Goal: Information Seeking & Learning: Learn about a topic

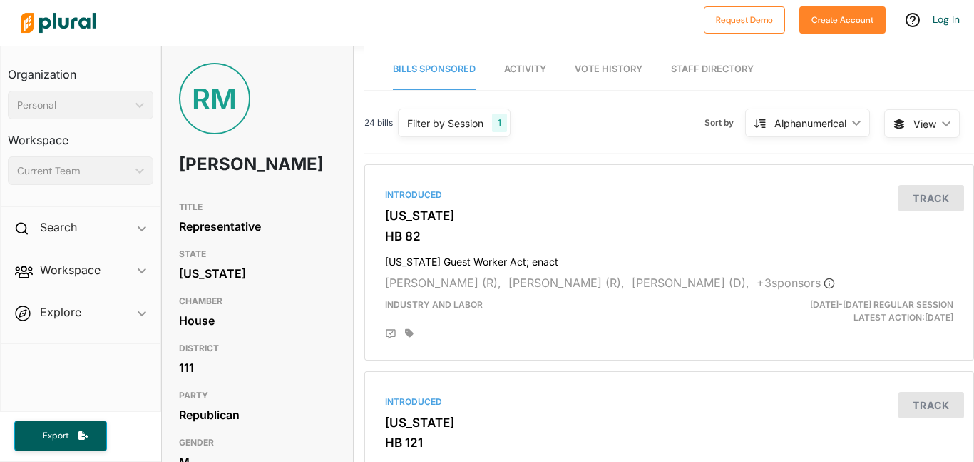
click at [407, 146] on div "24 bills Filter by Session 1 Filter by Session close Current Sessions [US_STATE…" at bounding box center [669, 128] width 610 height 49
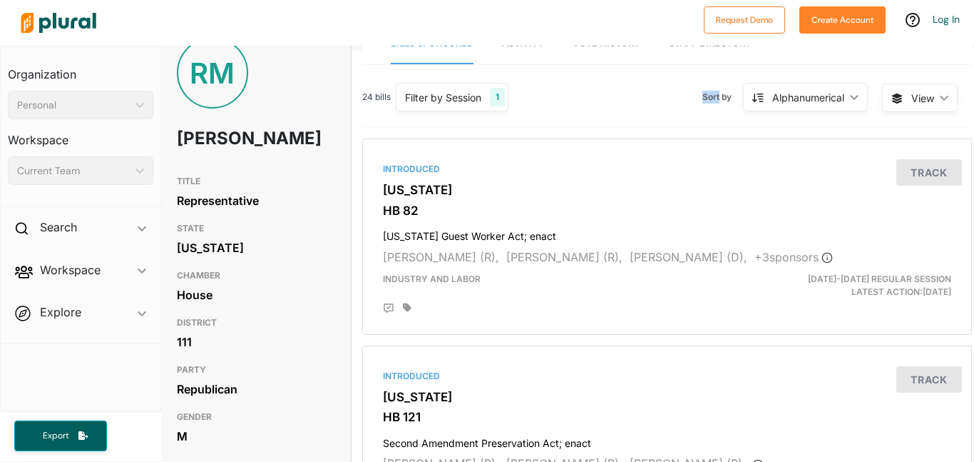
scroll to position [36, 2]
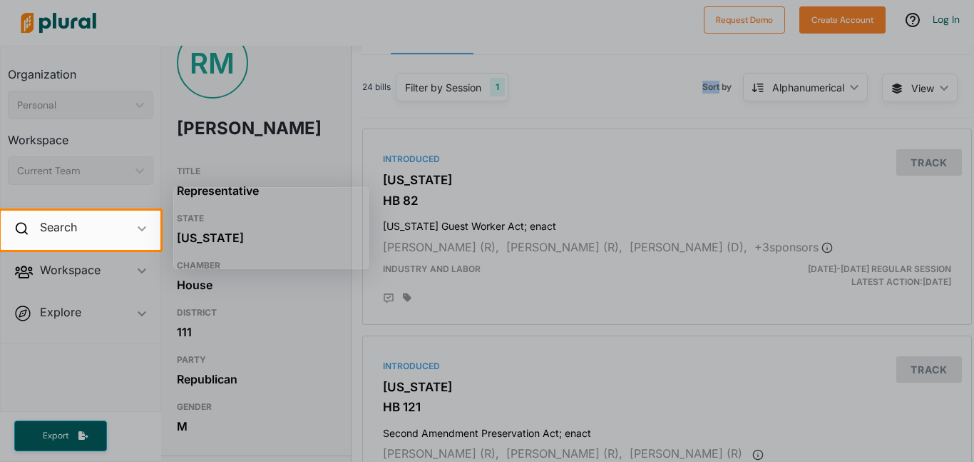
click at [685, 257] on div at bounding box center [487, 356] width 974 height 212
click at [325, 106] on div at bounding box center [487, 105] width 974 height 210
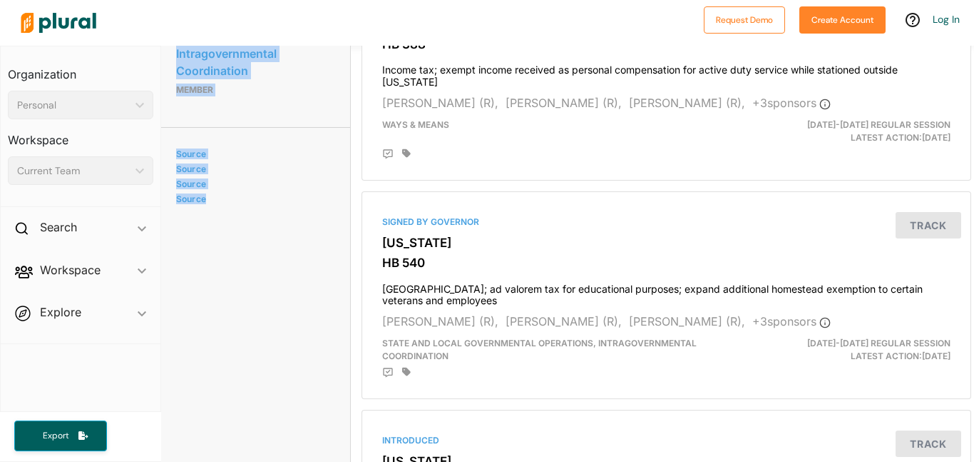
scroll to position [1036, 3]
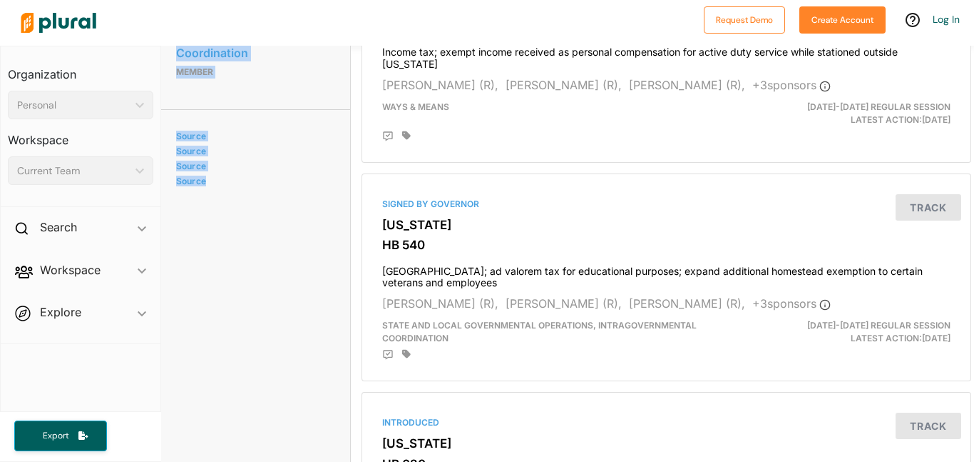
drag, startPoint x: 173, startPoint y: 160, endPoint x: 300, endPoint y: 236, distance: 147.8
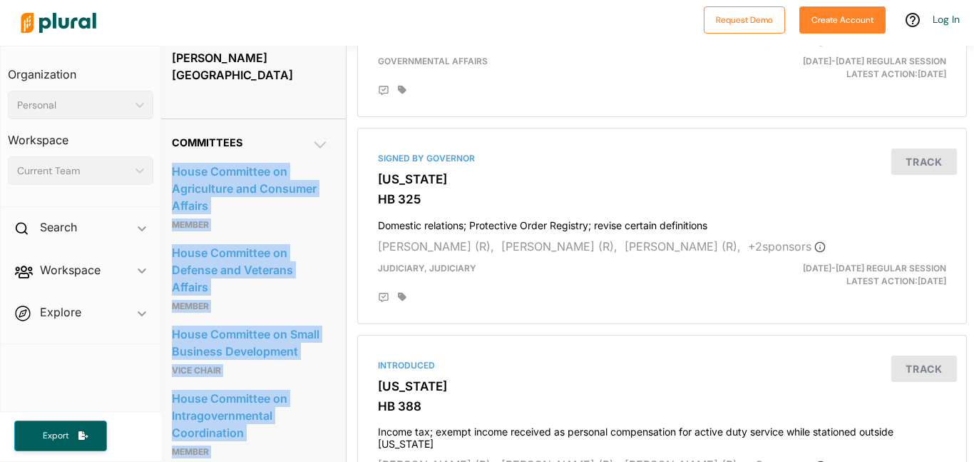
scroll to position [686, 7]
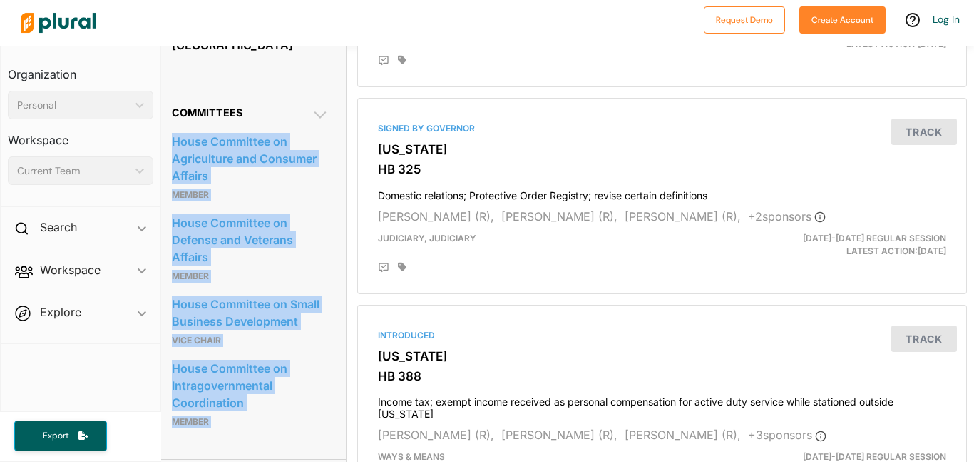
click at [175, 134] on div "House Committee on Agriculture and Consumer Affairs Member" at bounding box center [250, 166] width 157 height 81
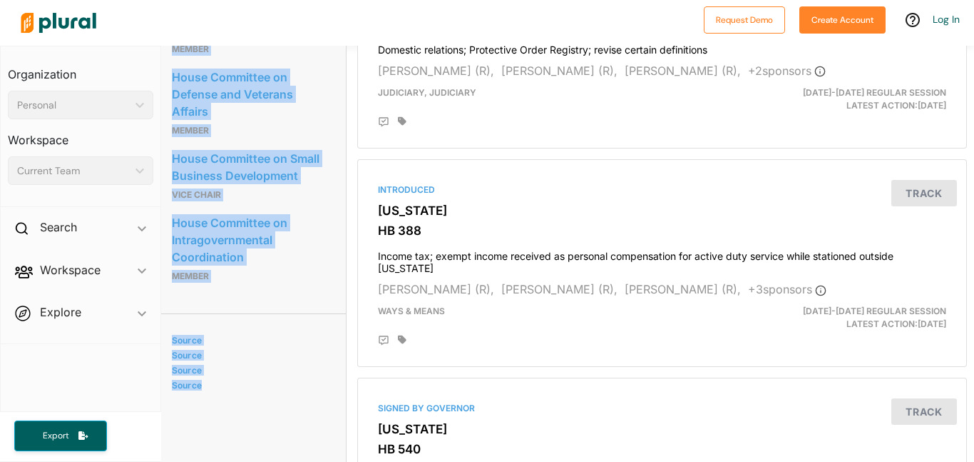
scroll to position [871, 7]
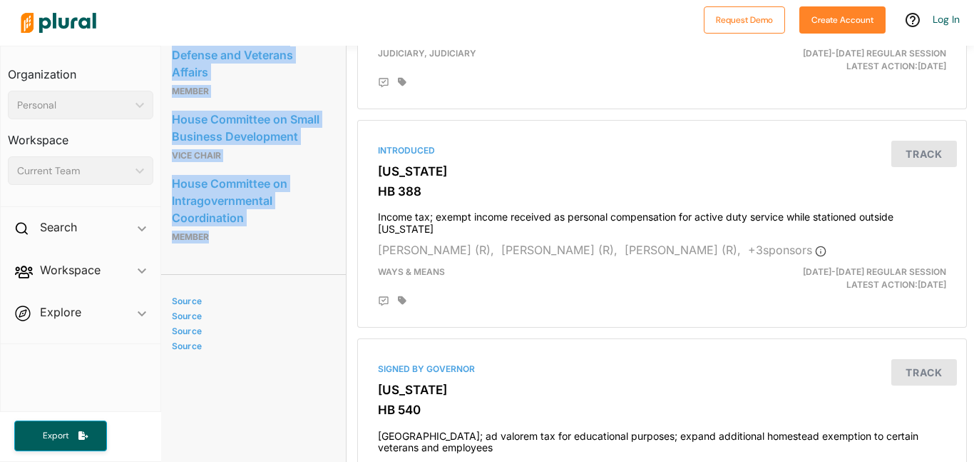
drag, startPoint x: 168, startPoint y: 146, endPoint x: 265, endPoint y: 276, distance: 162.6
click at [265, 274] on div "Committees House Committee on Agriculture and Consumer Affairs Member House Com…" at bounding box center [250, 89] width 191 height 370
copy div "House Committee on Agriculture and Consumer Affairs Member House Committee on D…"
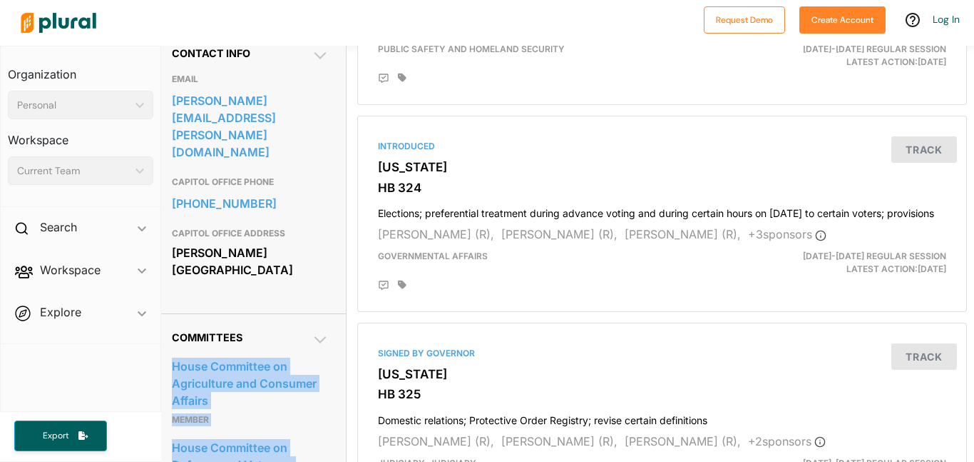
scroll to position [0, 7]
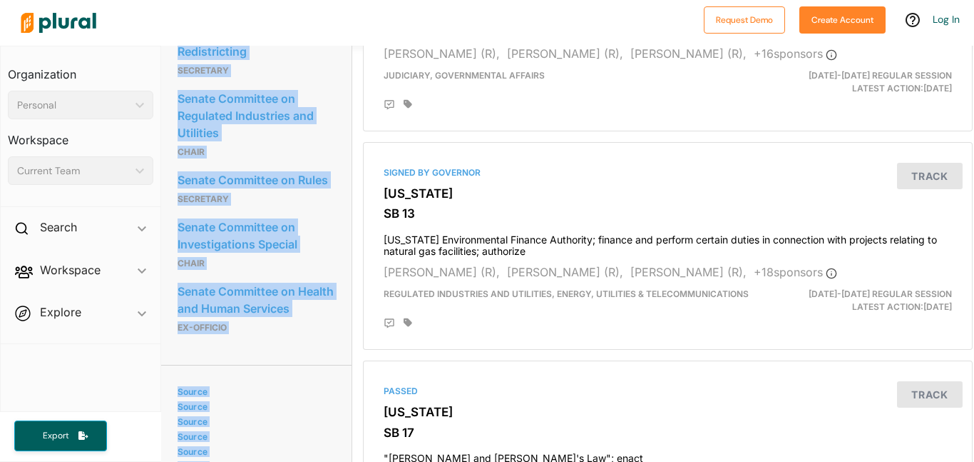
scroll to position [1154, 1]
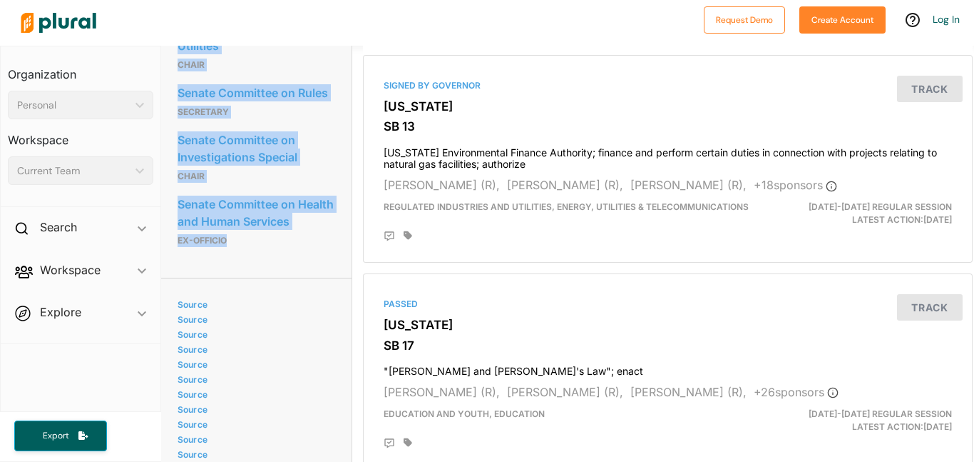
drag, startPoint x: 175, startPoint y: 141, endPoint x: 313, endPoint y: 278, distance: 194.7
copy div "Senate Committee on Finance Ex Officio Senate Committee on Insurance and Labor …"
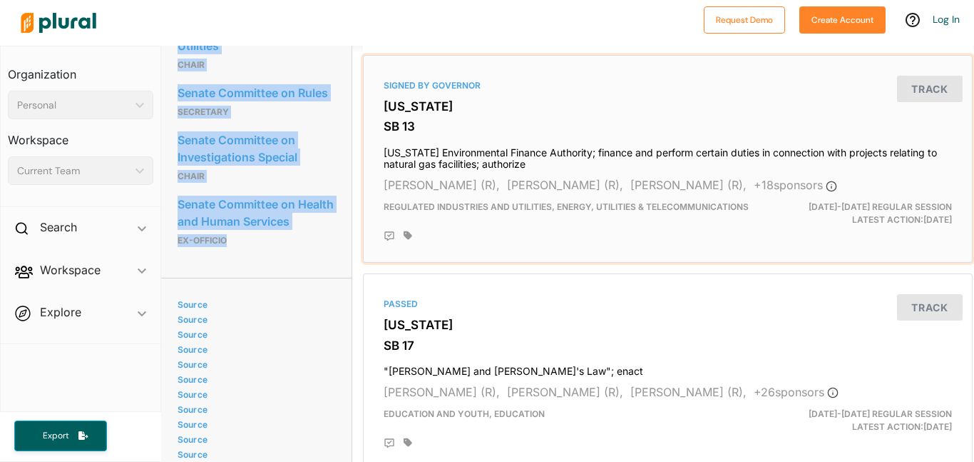
click at [586, 55] on div "Signed by Governor Georgia SB 13 Georgia Environmental Finance Authority; finan…" at bounding box center [668, 159] width 610 height 208
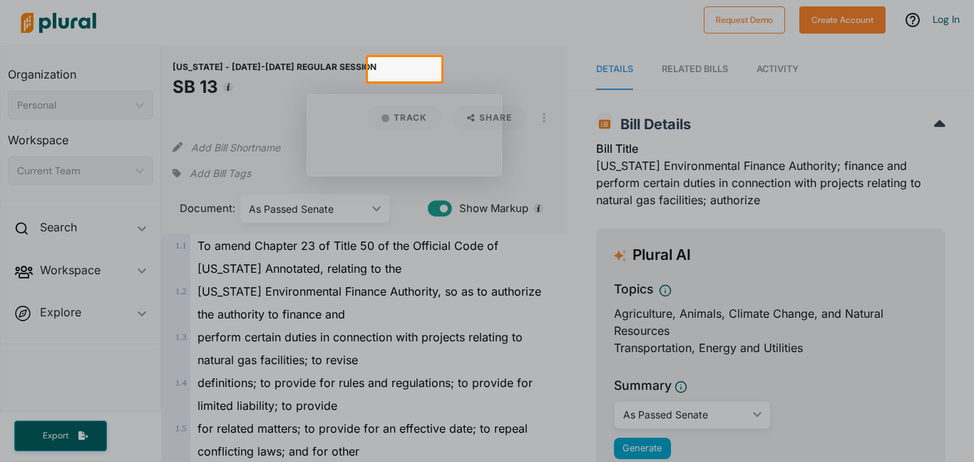
click at [229, 26] on div at bounding box center [487, 28] width 974 height 57
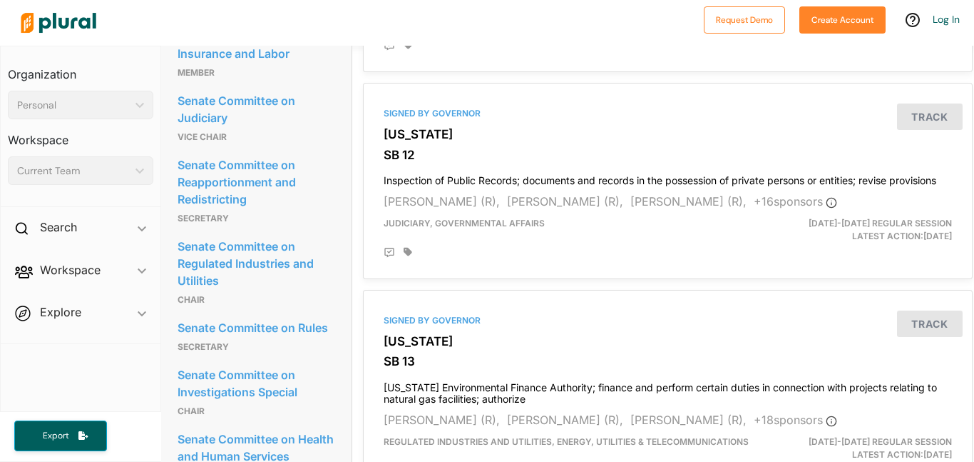
scroll to position [0, 1]
